Goal: Task Accomplishment & Management: Use online tool/utility

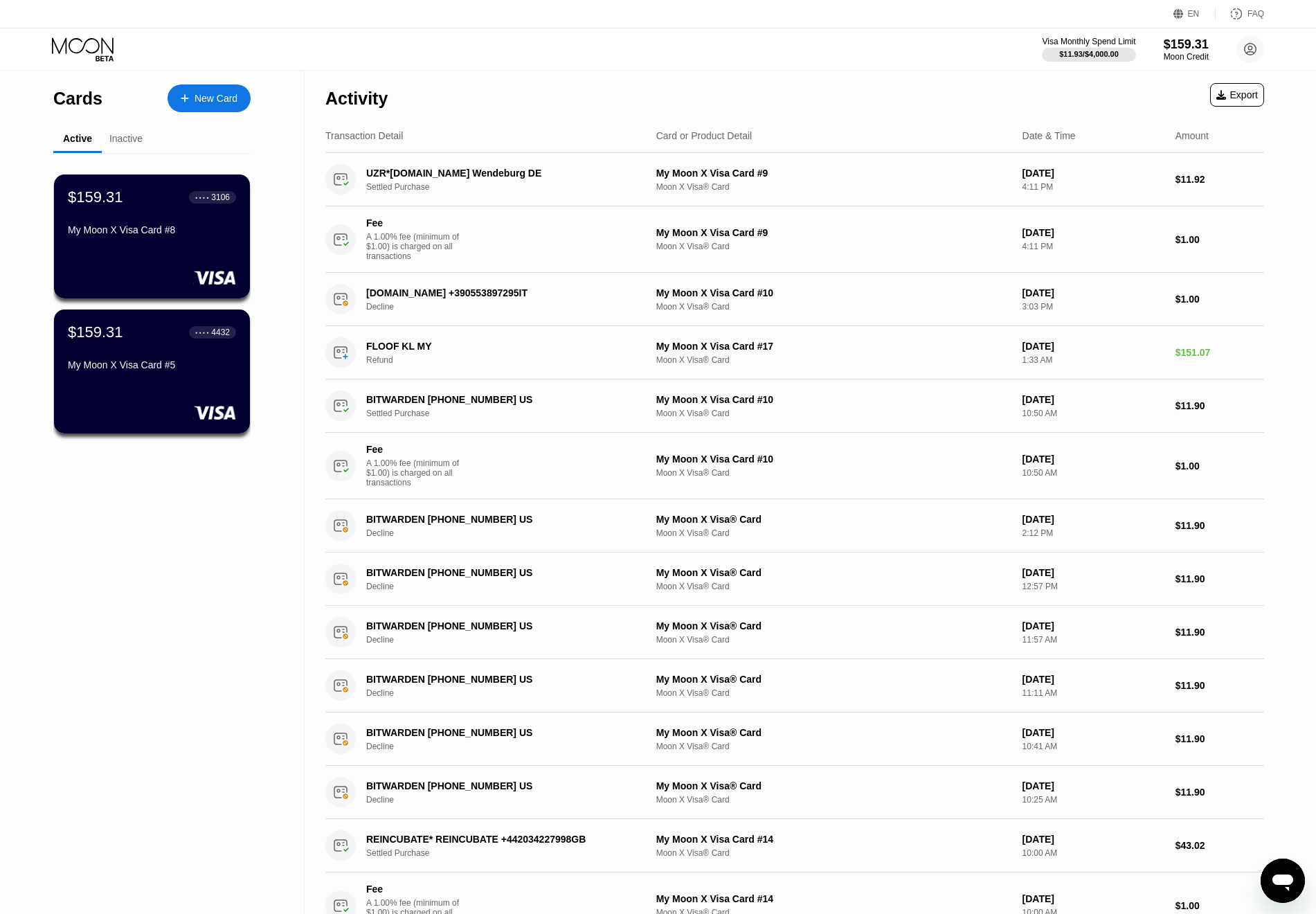
click at [718, 89] on div "Activity Export" at bounding box center [794, 95] width 939 height 48
